Goal: Go to known website: Access a specific website the user already knows

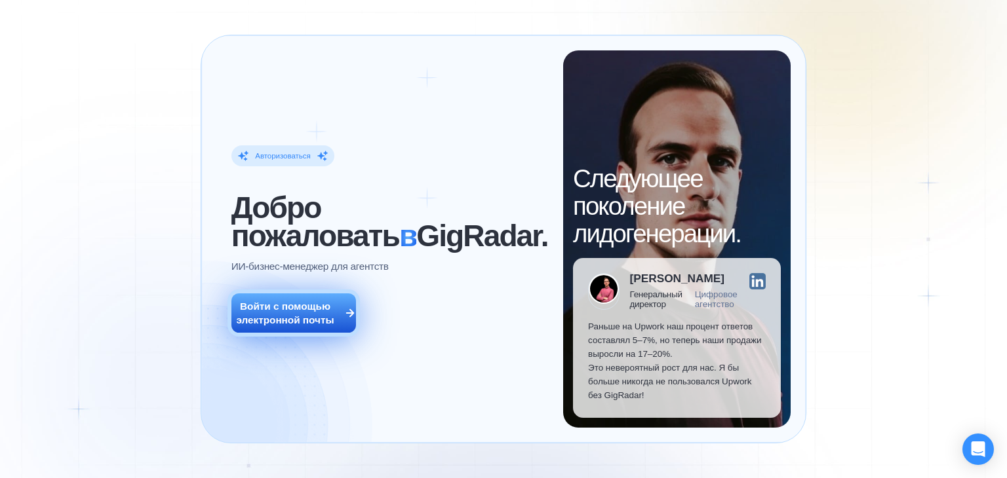
click at [301, 326] on font "Войти с помощью электронной почты" at bounding box center [285, 313] width 98 height 25
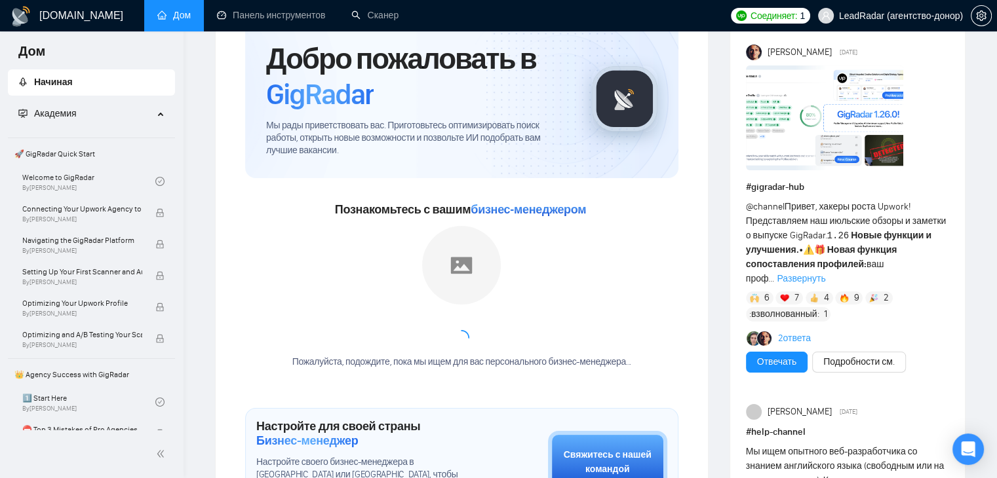
scroll to position [66, 0]
